Goal: Book appointment/travel/reservation

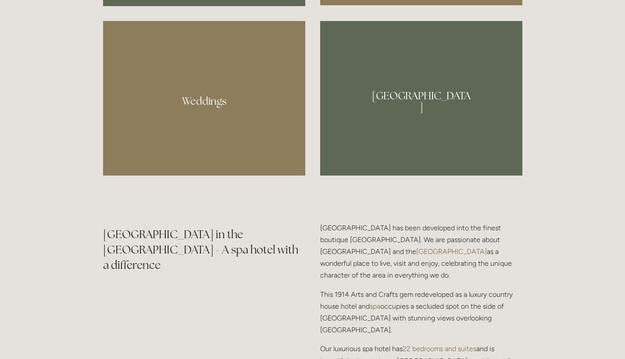
scroll to position [884, 0]
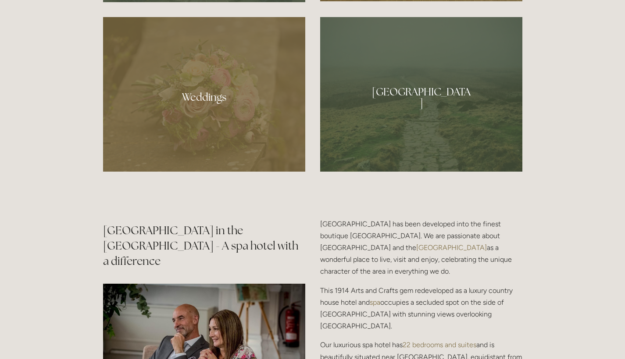
click at [437, 97] on div at bounding box center [421, 94] width 202 height 155
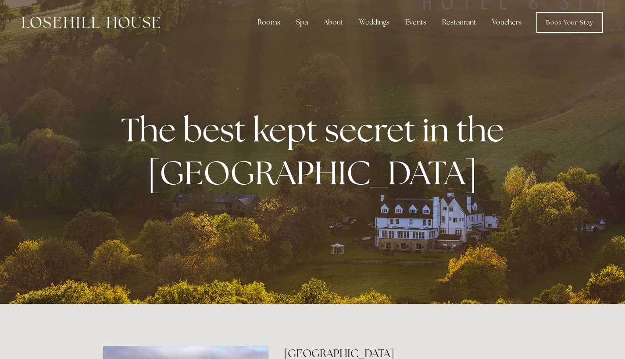
scroll to position [0, 0]
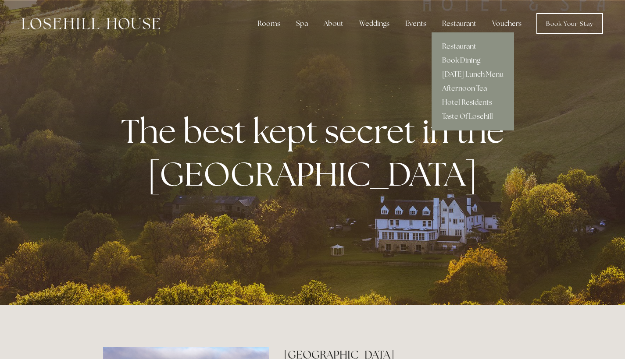
click at [460, 50] on link "Restaurant" at bounding box center [472, 46] width 82 height 14
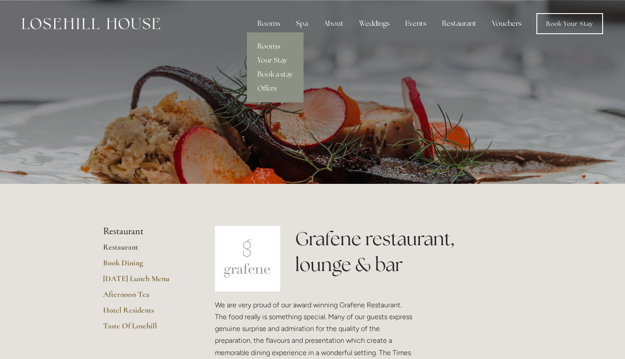
click at [274, 47] on link "Rooms" at bounding box center [275, 46] width 57 height 14
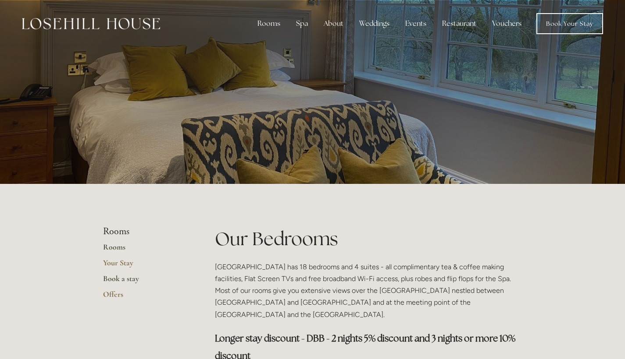
click at [125, 281] on link "Book a stay" at bounding box center [145, 282] width 84 height 16
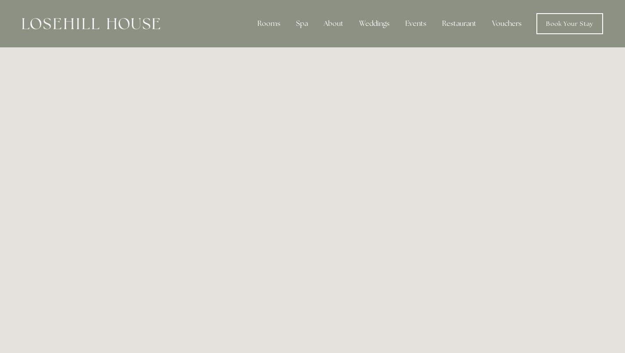
click at [96, 19] on img at bounding box center [91, 23] width 138 height 11
